Goal: Transaction & Acquisition: Purchase product/service

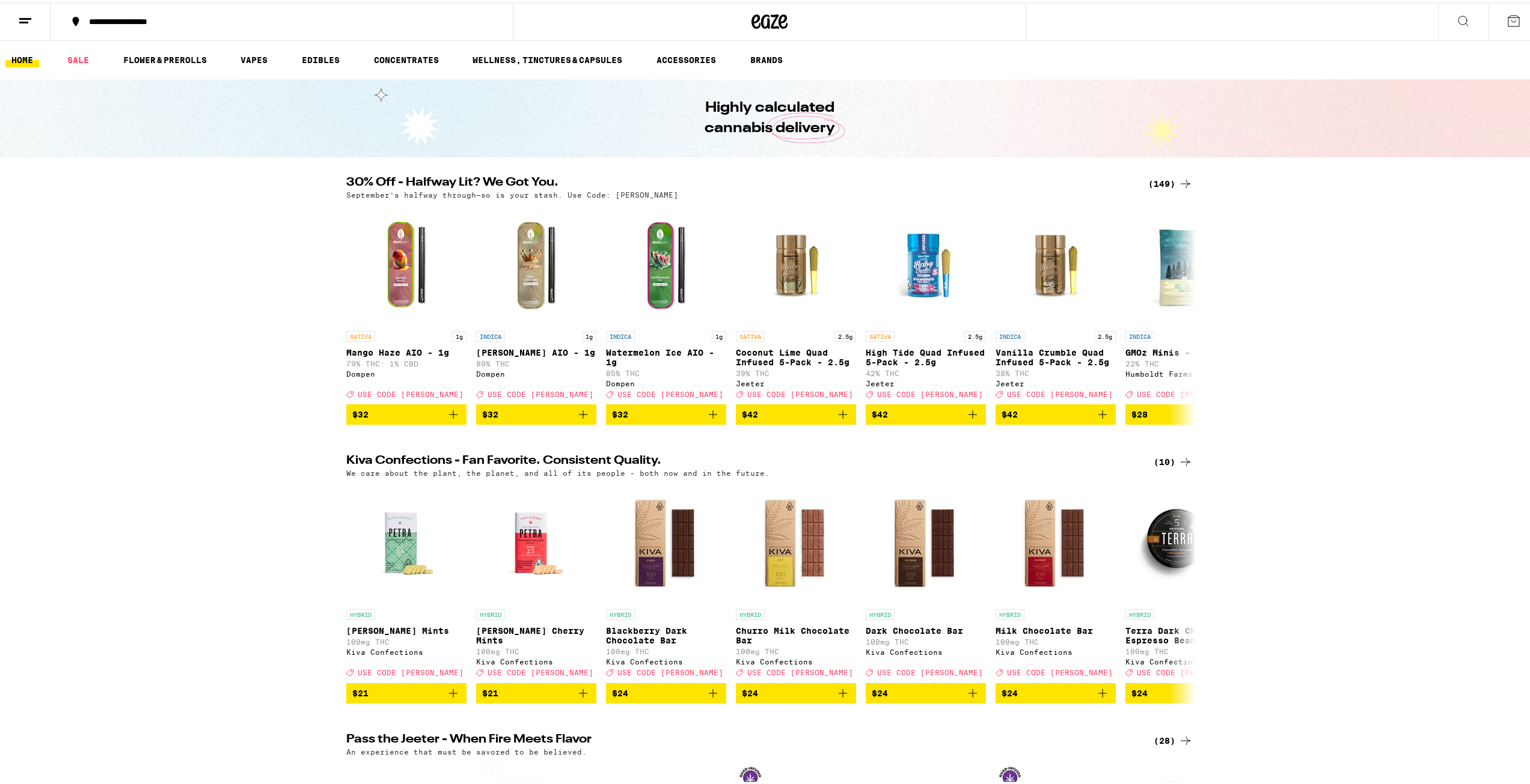
click at [1164, 187] on div "(149)" at bounding box center [1170, 182] width 44 height 14
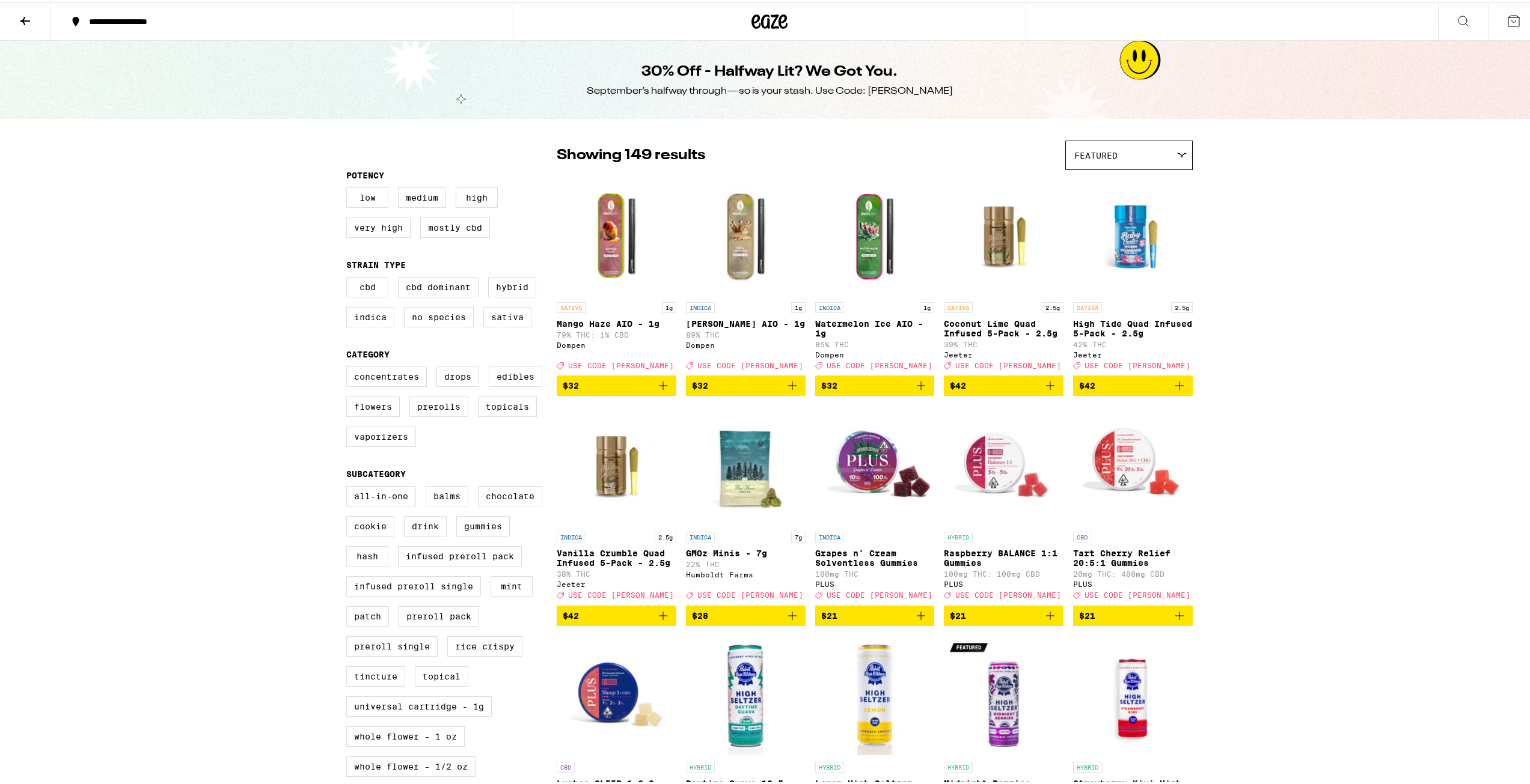
click at [764, 17] on icon at bounding box center [770, 20] width 18 height 14
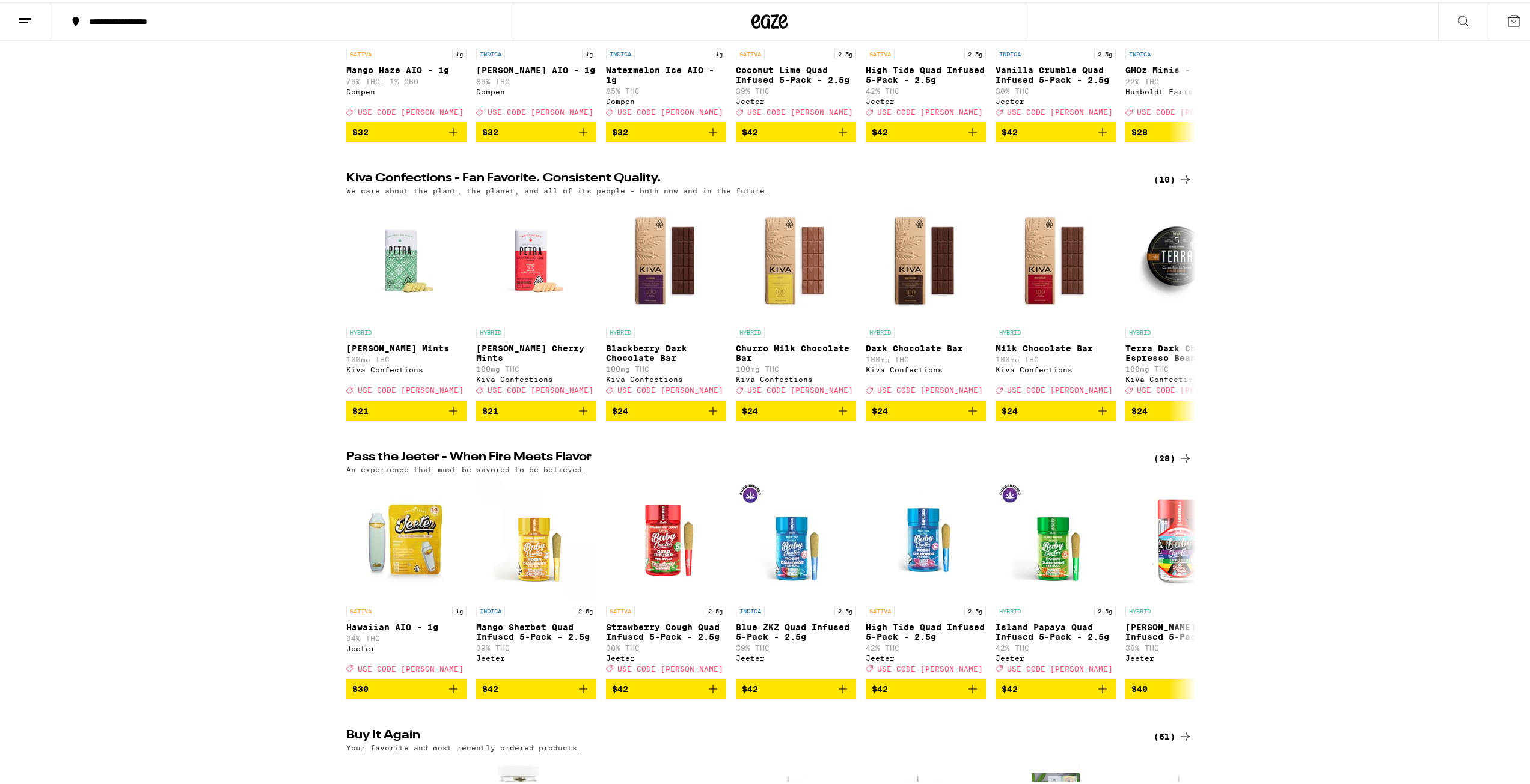
scroll to position [421, 0]
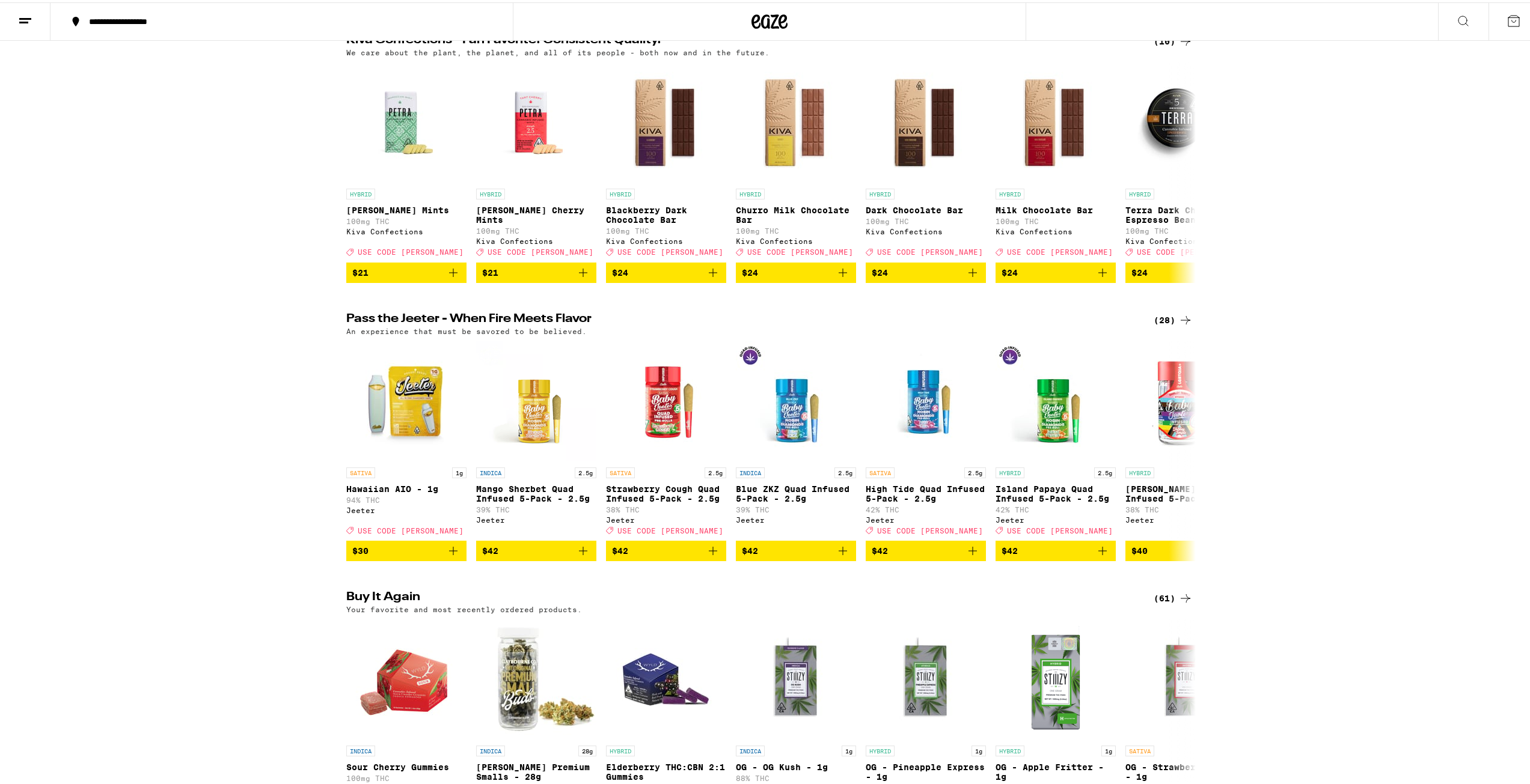
click at [1161, 325] on div "(28)" at bounding box center [1173, 318] width 39 height 14
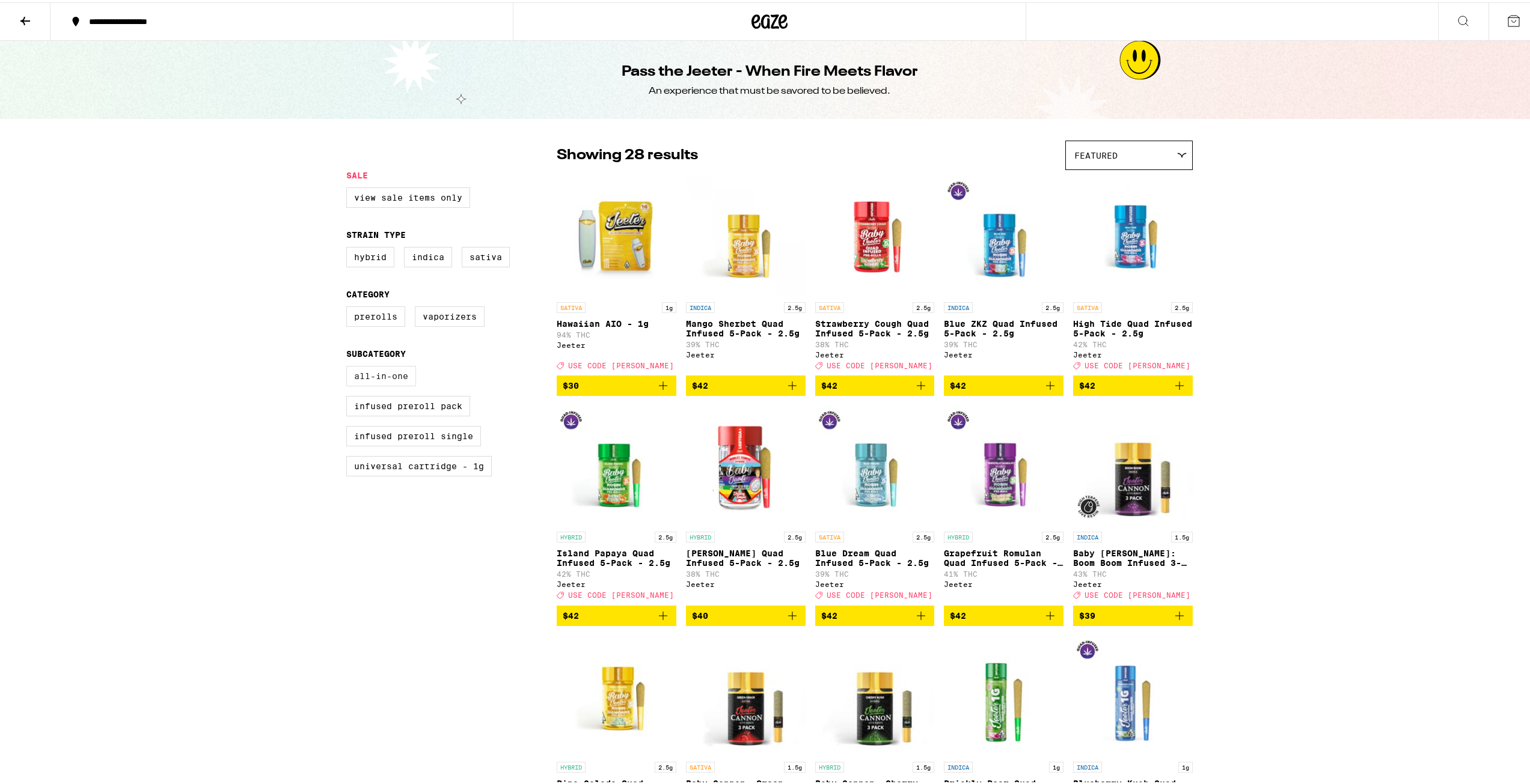
click at [379, 380] on label "All-In-One" at bounding box center [381, 374] width 70 height 20
click at [349, 366] on input "All-In-One" at bounding box center [348, 366] width 1 height 1
checkbox input "true"
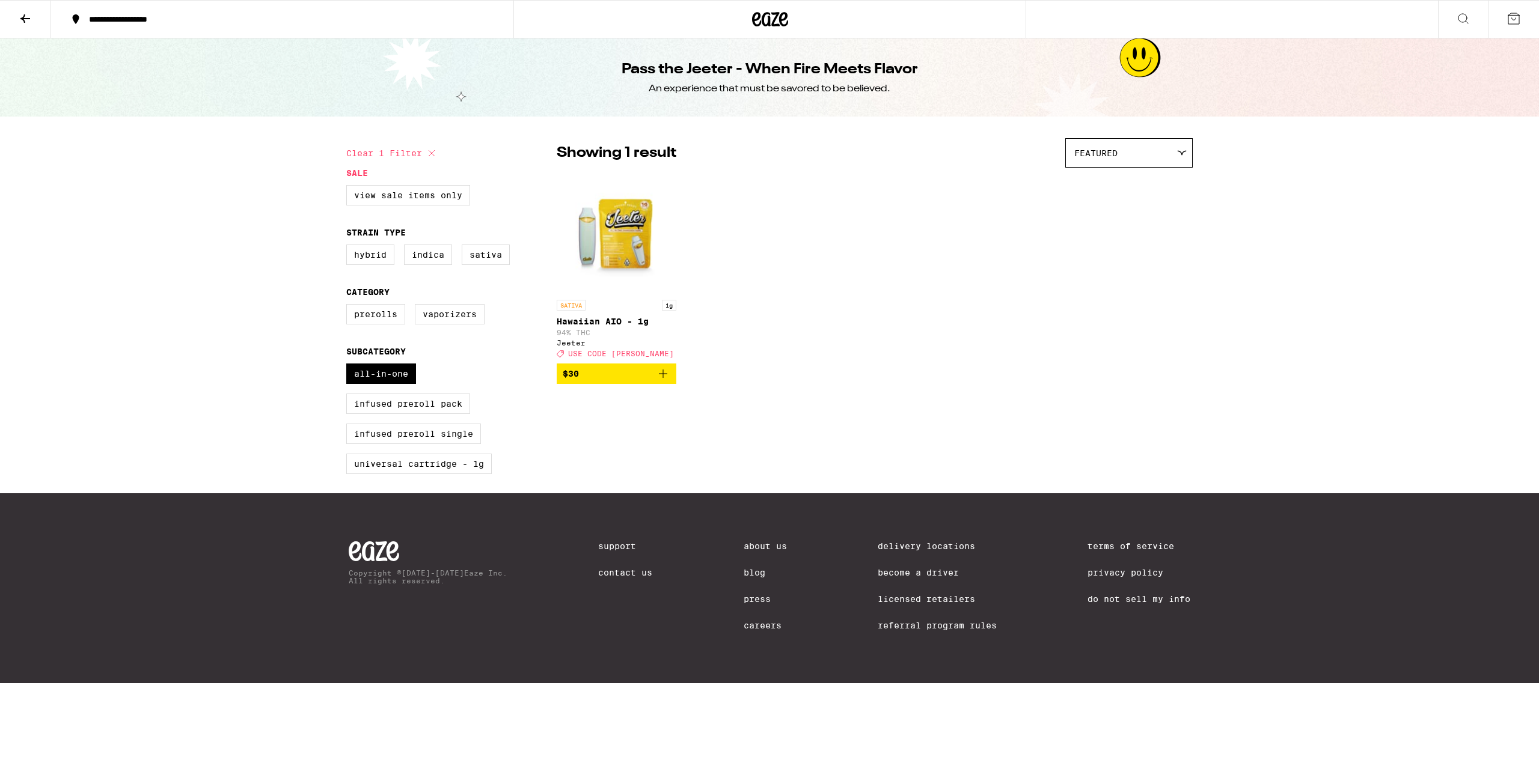
click at [17, 17] on button at bounding box center [25, 20] width 51 height 38
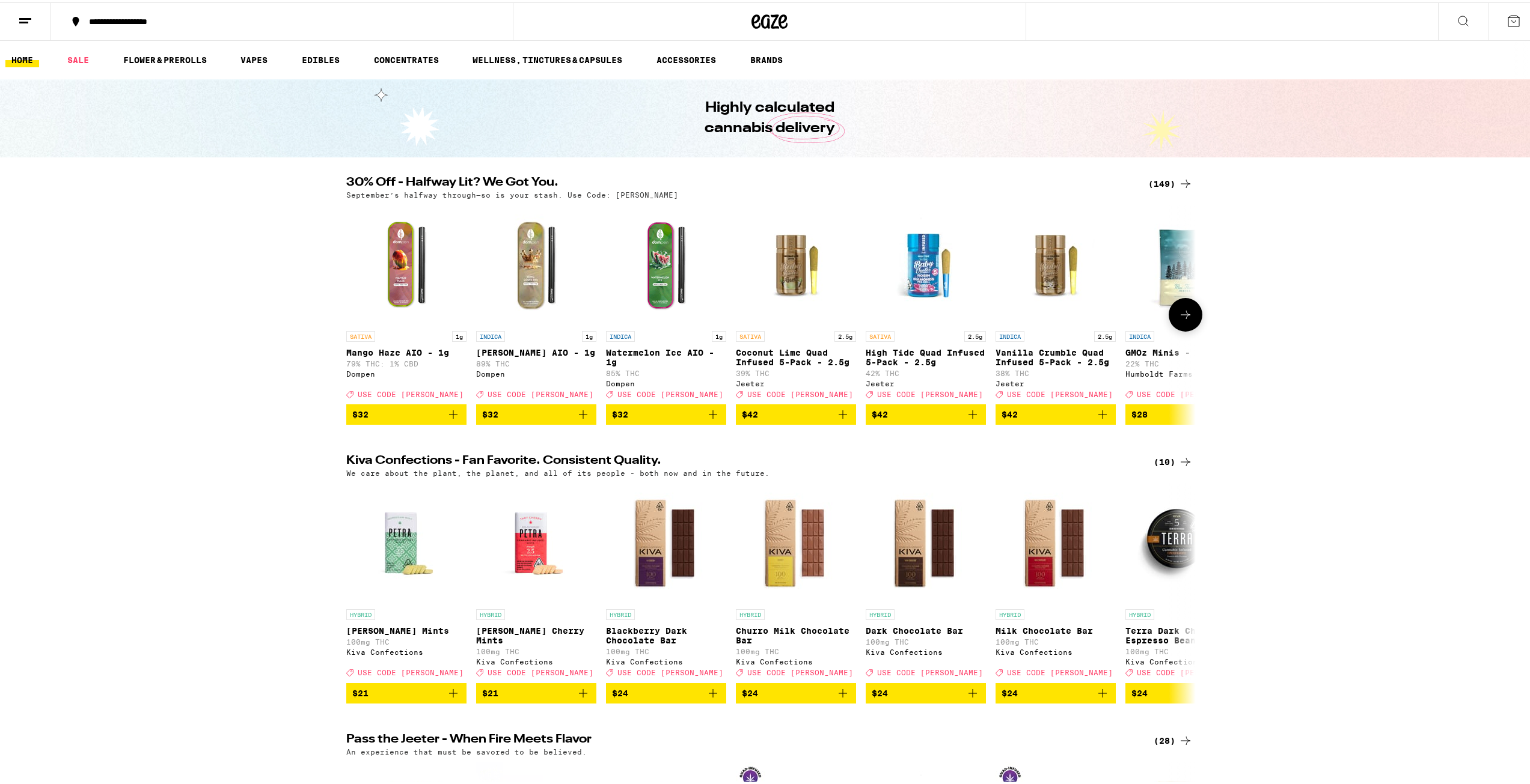
click at [656, 289] on img "Open page for Watermelon Ice AIO - 1g from Dompen" at bounding box center [666, 263] width 120 height 120
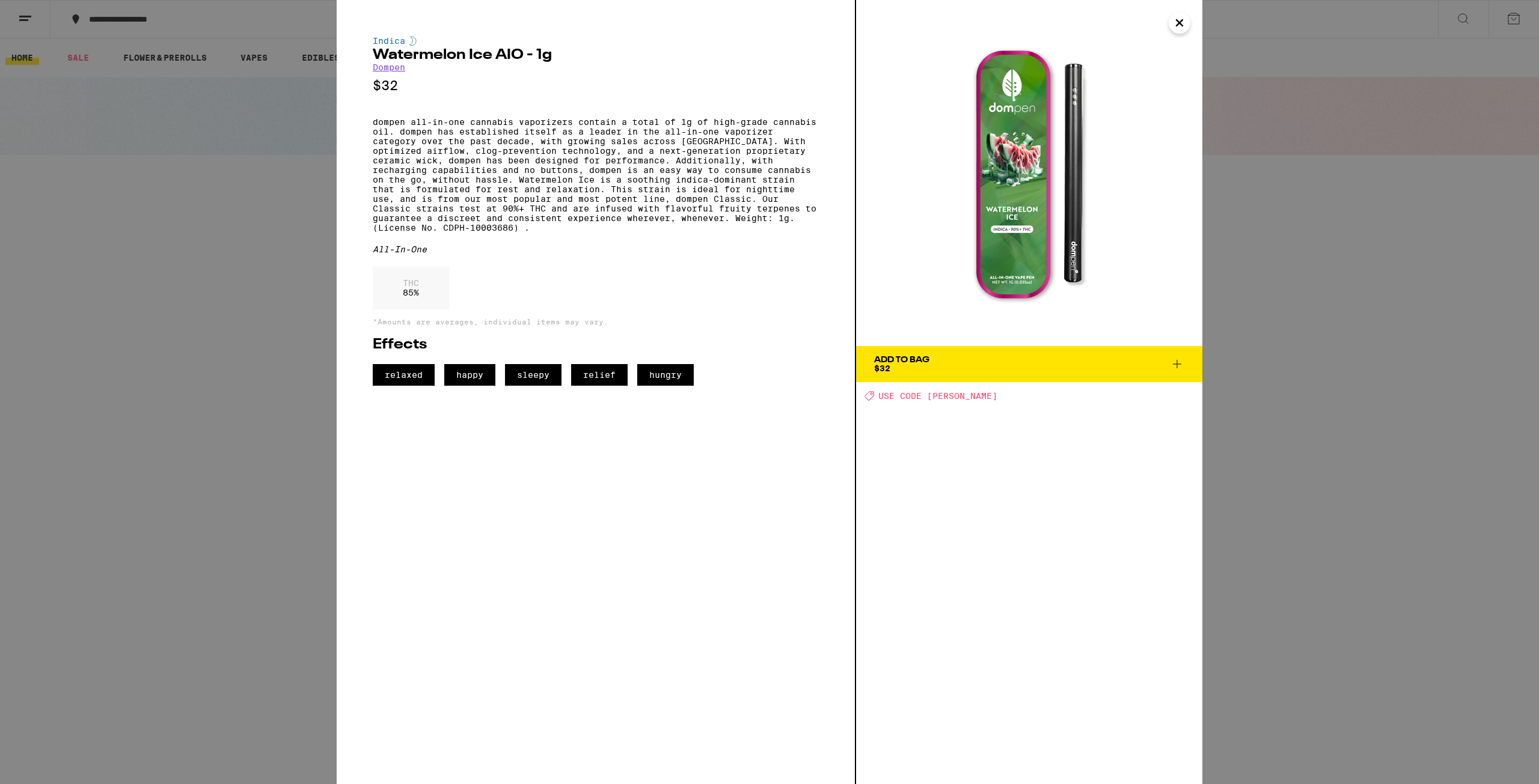
click at [249, 275] on div "Indica Watermelon Ice AIO - 1g Dompen $32 dompen all-in-one cannabis vaporizers…" at bounding box center [769, 392] width 1539 height 784
